Goal: Information Seeking & Learning: Learn about a topic

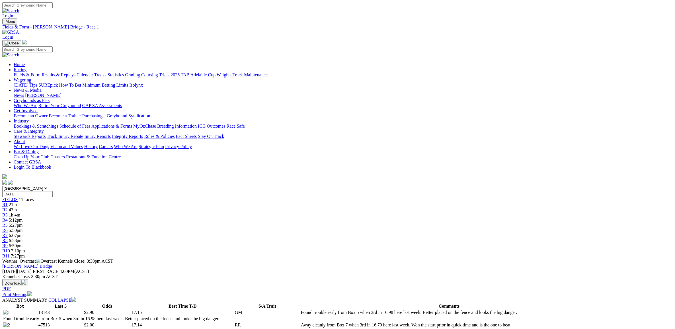
click at [19, 30] on img at bounding box center [10, 32] width 17 height 5
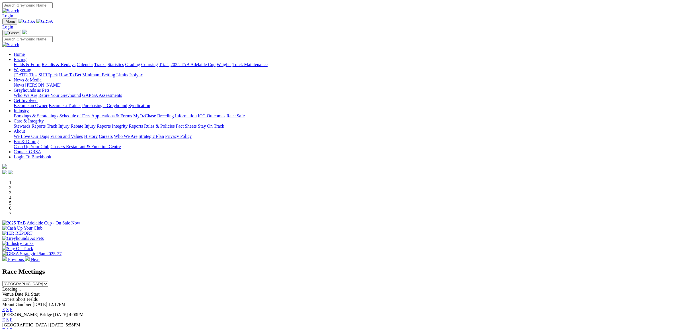
select select "[GEOGRAPHIC_DATA]"
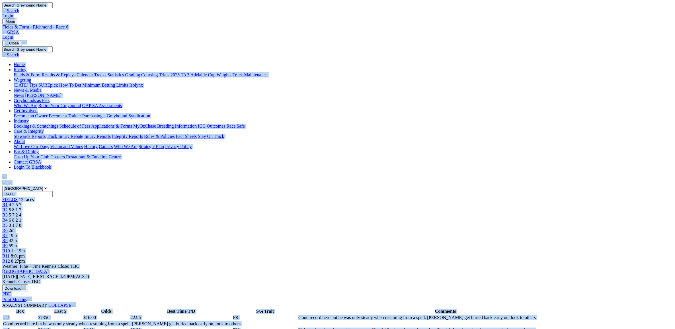
click at [19, 30] on img at bounding box center [10, 32] width 17 height 5
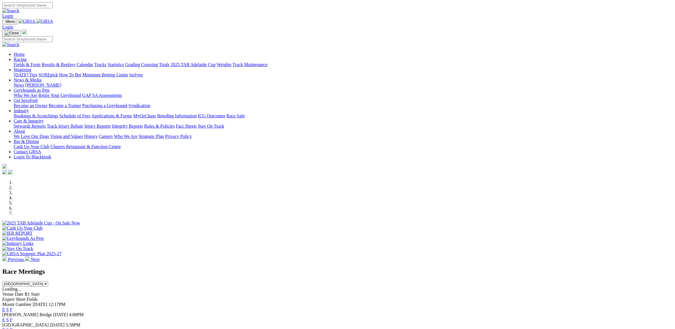
select select "NSW"
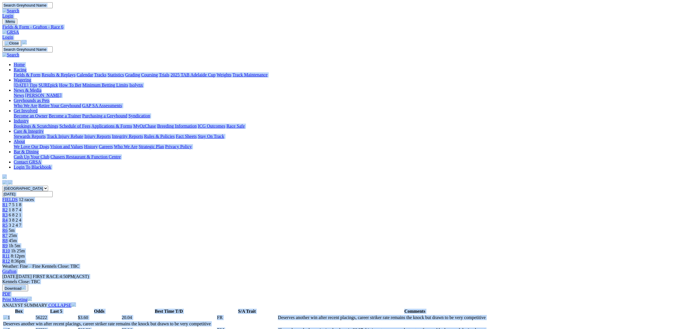
click at [19, 30] on img at bounding box center [10, 32] width 17 height 5
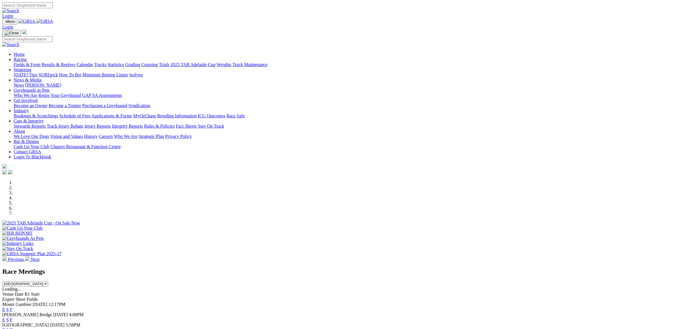
select select "QLD"
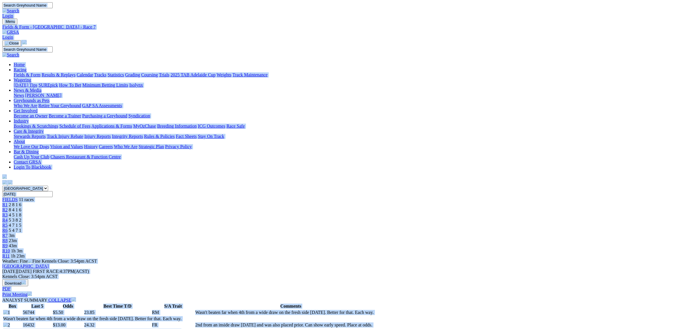
click at [19, 30] on img at bounding box center [10, 32] width 17 height 5
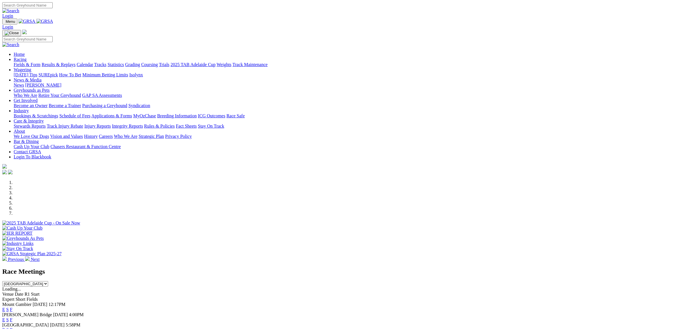
drag, startPoint x: 0, startPoint y: 0, endPoint x: 505, endPoint y: 227, distance: 553.5
select select "[GEOGRAPHIC_DATA]"
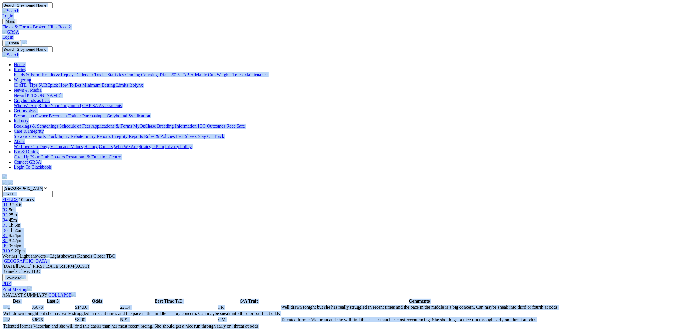
click at [19, 30] on img at bounding box center [10, 32] width 17 height 5
